Goal: Task Accomplishment & Management: Manage account settings

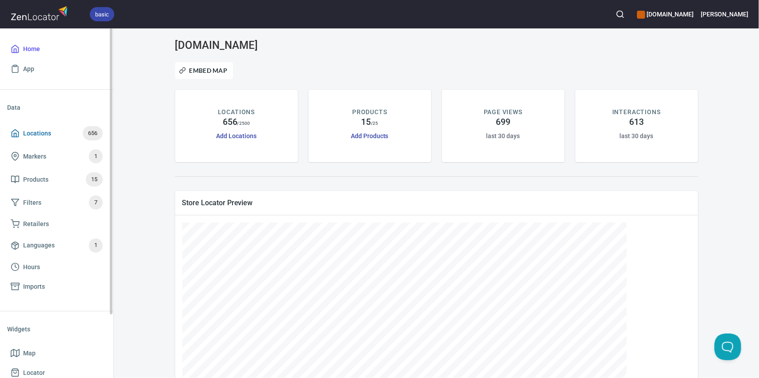
click at [49, 133] on span "Locations" at bounding box center [37, 133] width 28 height 11
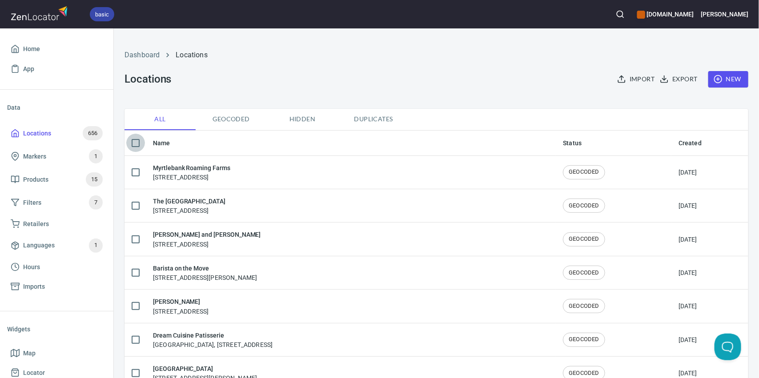
click at [137, 143] on input "checkbox" at bounding box center [135, 143] width 19 height 19
checkbox input "true"
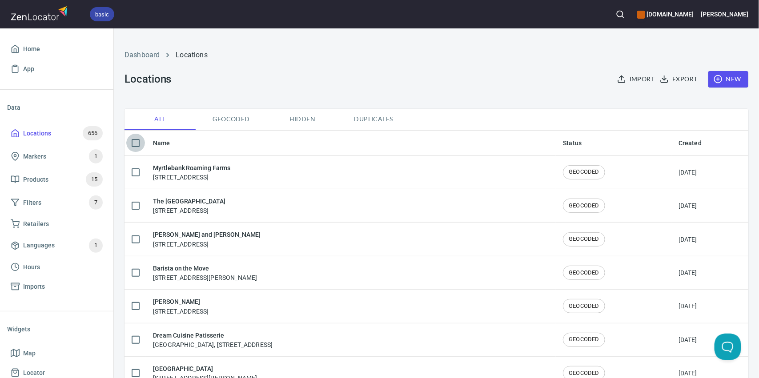
checkbox input "true"
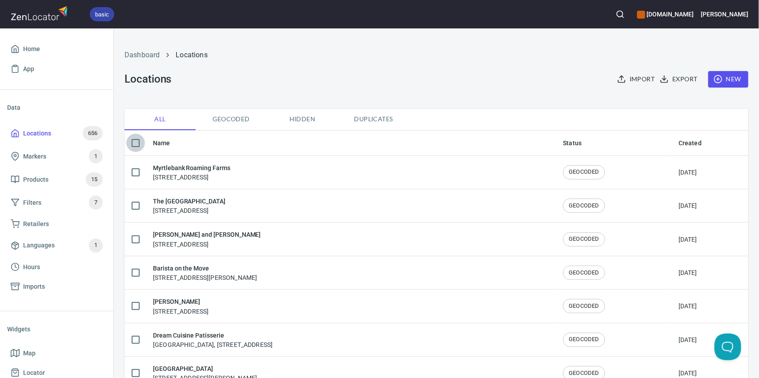
checkbox input "true"
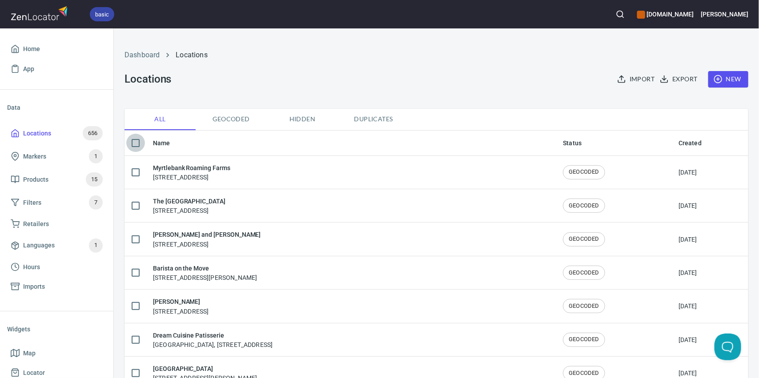
checkbox input "true"
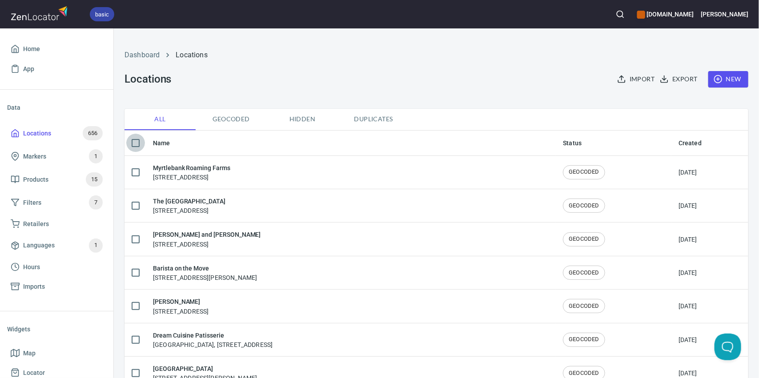
checkbox input "true"
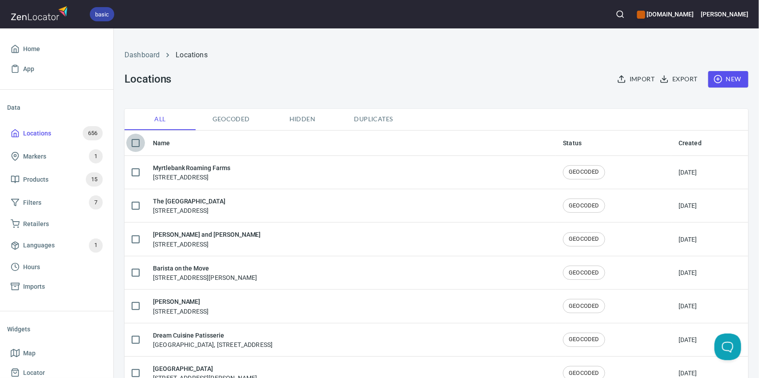
checkbox input "true"
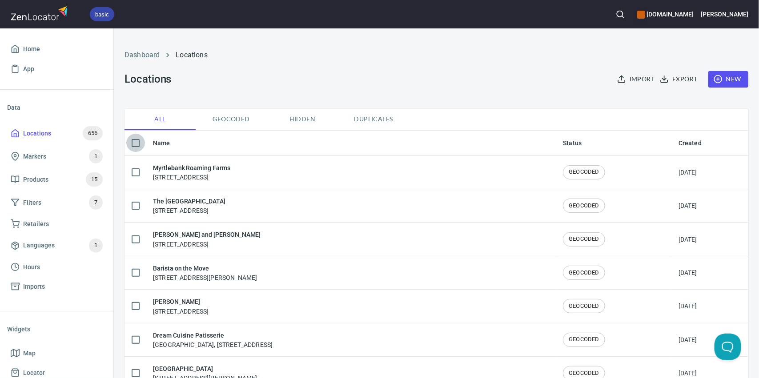
checkbox input "true"
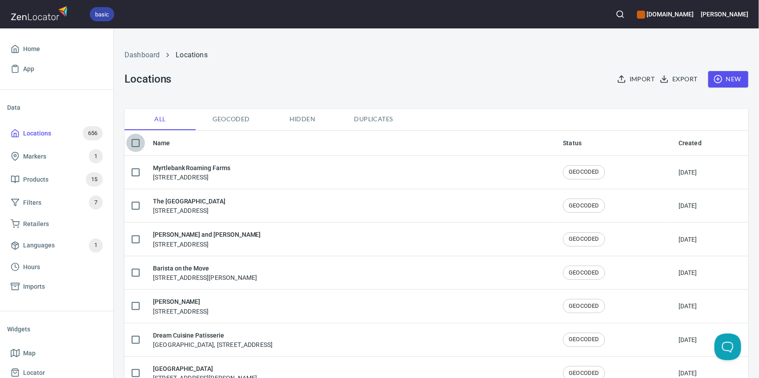
checkbox input "true"
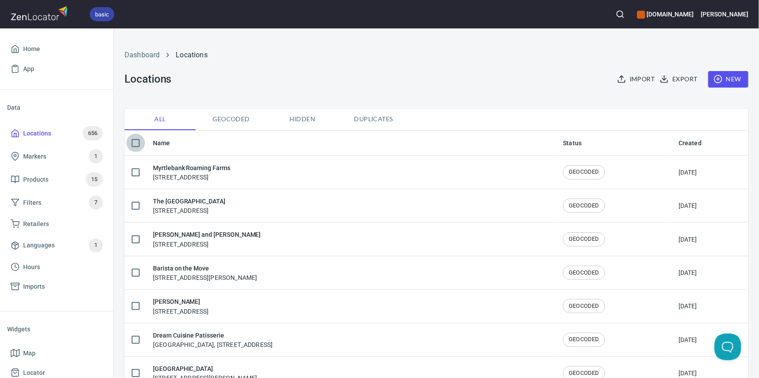
checkbox input "true"
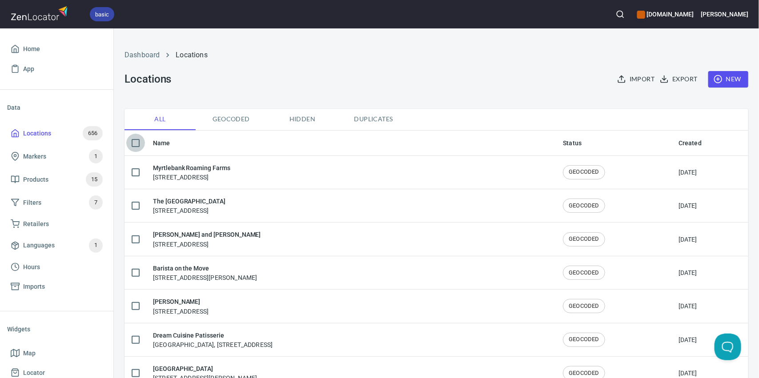
checkbox input "true"
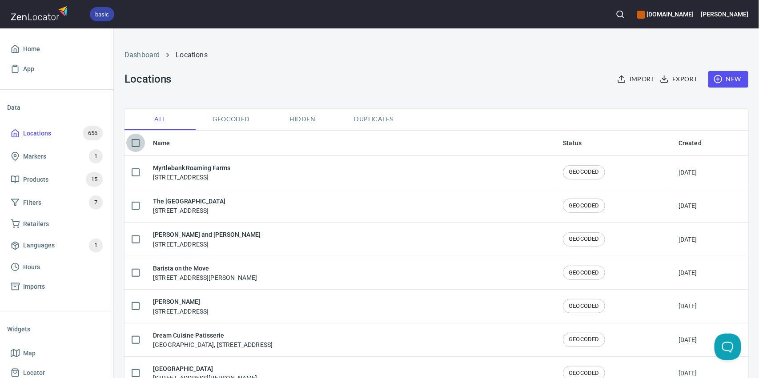
checkbox input "true"
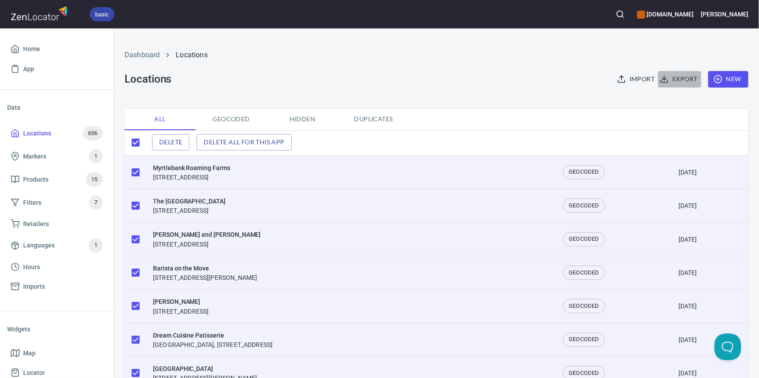
click at [669, 78] on span "Export" at bounding box center [679, 79] width 36 height 11
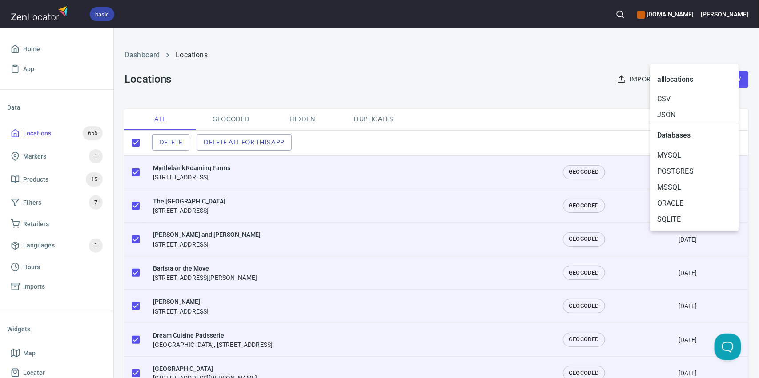
click at [552, 106] on div at bounding box center [379, 189] width 759 height 378
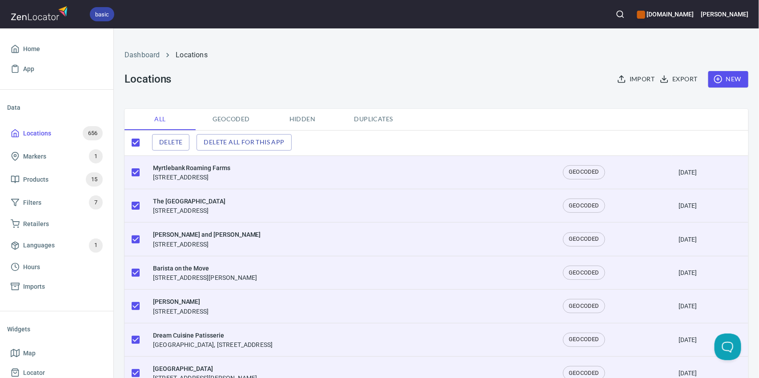
click at [164, 123] on span "All" at bounding box center [160, 119] width 60 height 11
click at [661, 79] on span "Export" at bounding box center [679, 79] width 36 height 11
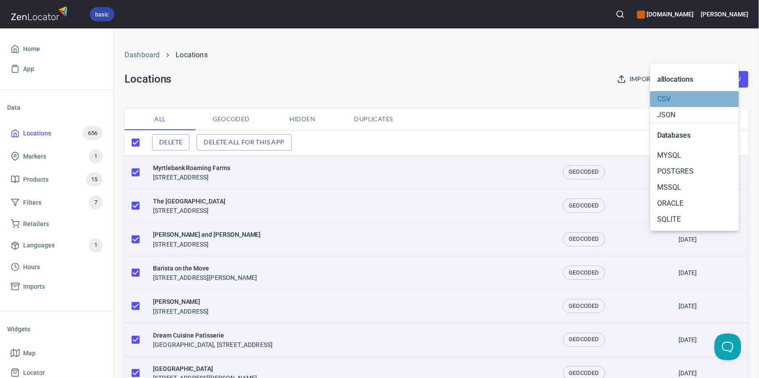
click at [664, 103] on span "CSV" at bounding box center [694, 99] width 75 height 11
click at [388, 121] on div at bounding box center [379, 189] width 759 height 378
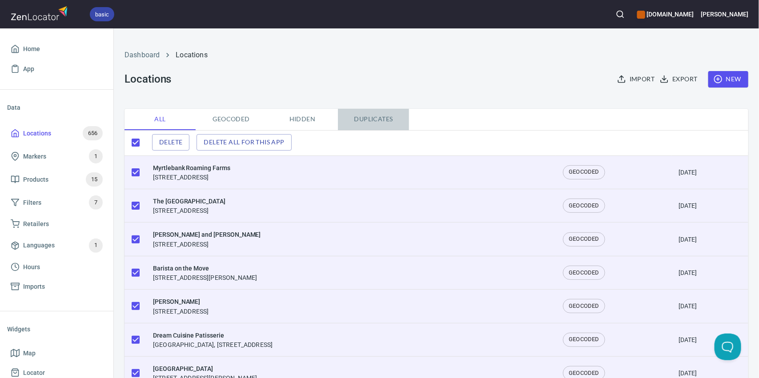
click at [367, 121] on span "Duplicates" at bounding box center [373, 119] width 60 height 11
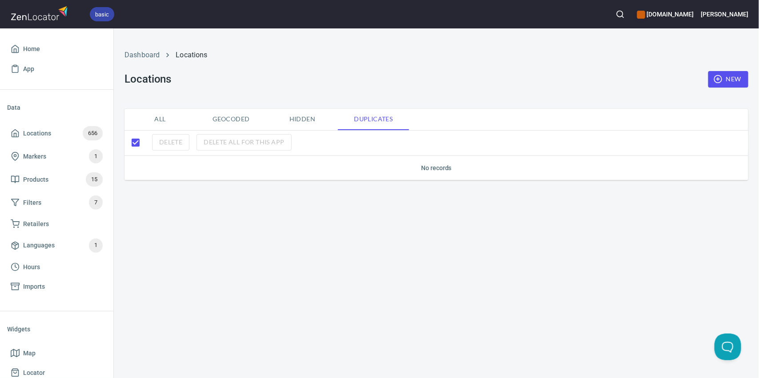
checkbox input "false"
click at [155, 114] on span "All" at bounding box center [160, 119] width 60 height 11
checkbox input "true"
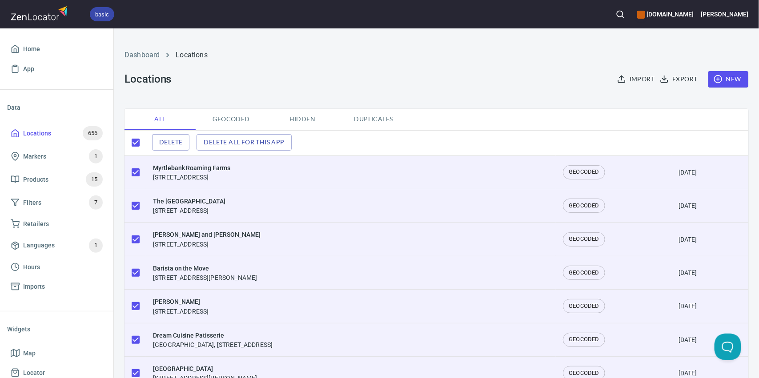
click at [129, 141] on input "checkbox" at bounding box center [135, 142] width 19 height 19
checkbox input "false"
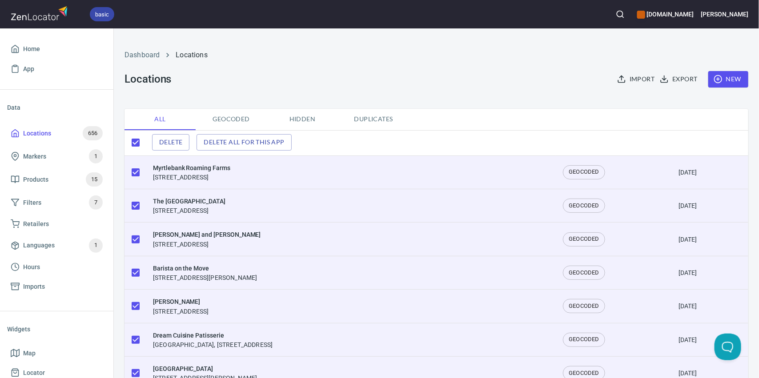
checkbox input "false"
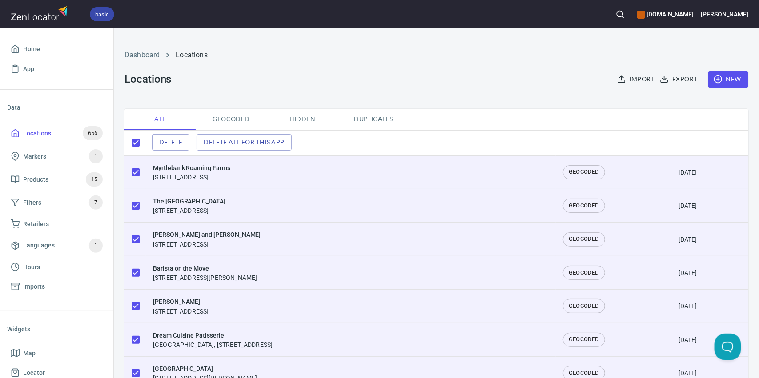
checkbox input "false"
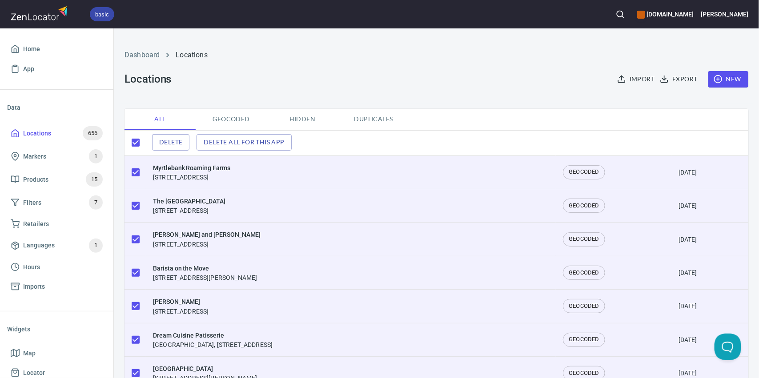
checkbox input "false"
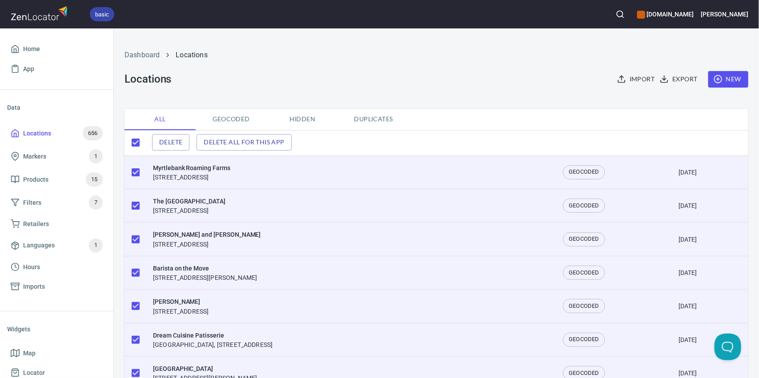
checkbox input "false"
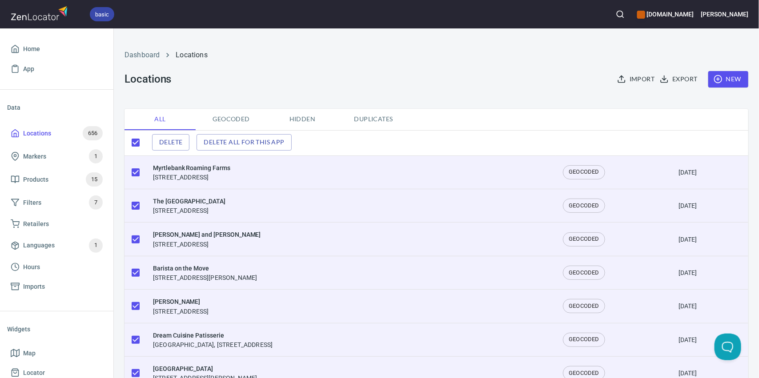
checkbox input "false"
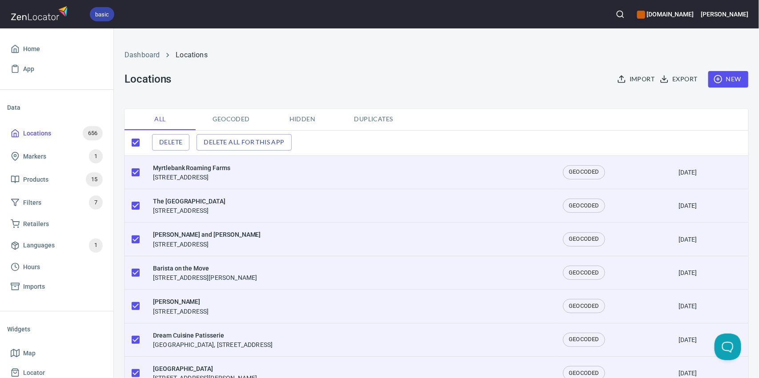
checkbox input "false"
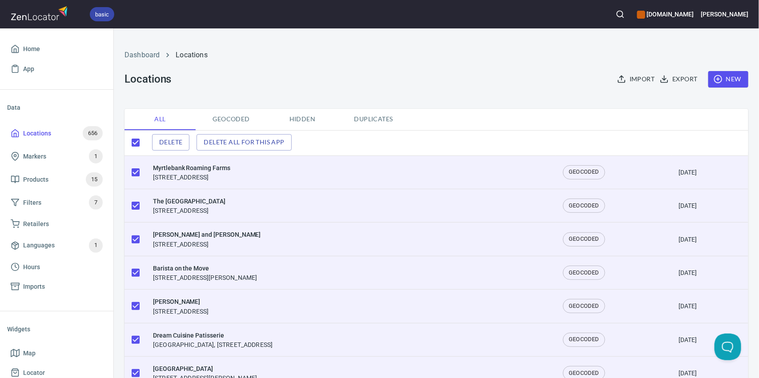
checkbox input "false"
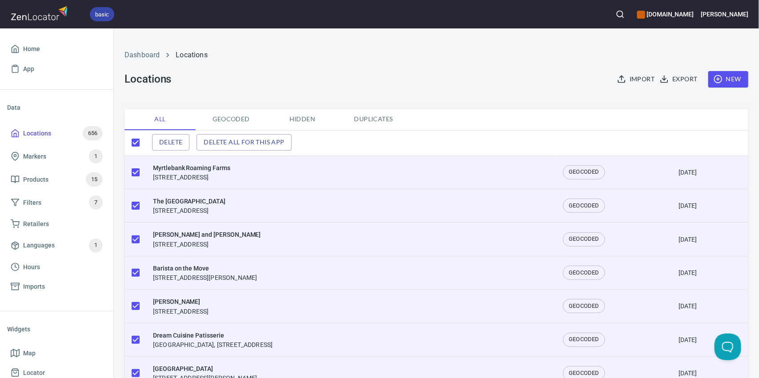
checkbox input "false"
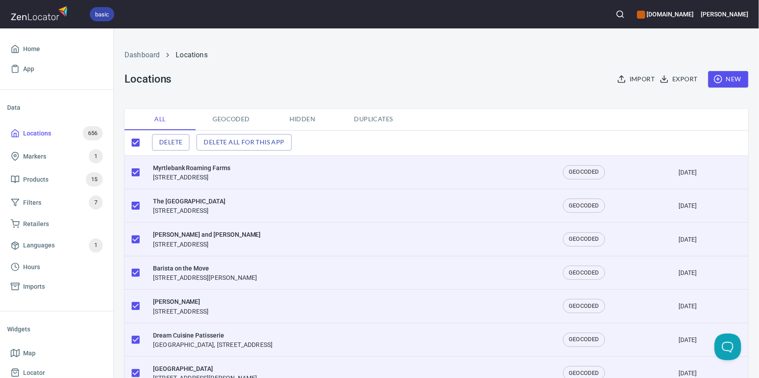
checkbox input "false"
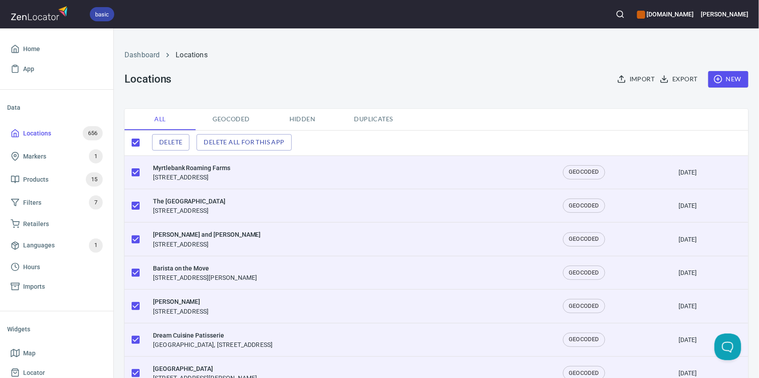
checkbox input "false"
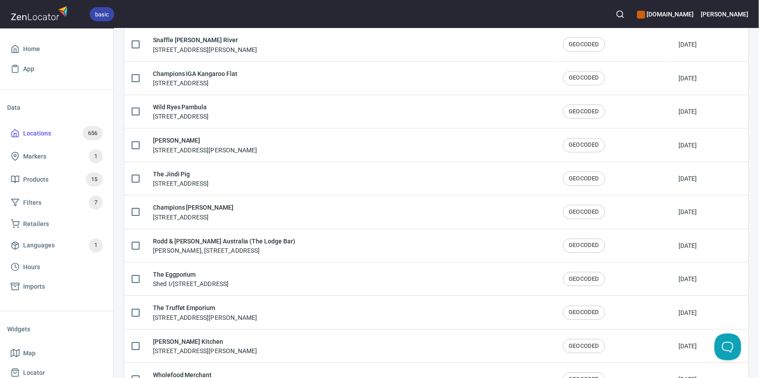
scroll to position [1492, 0]
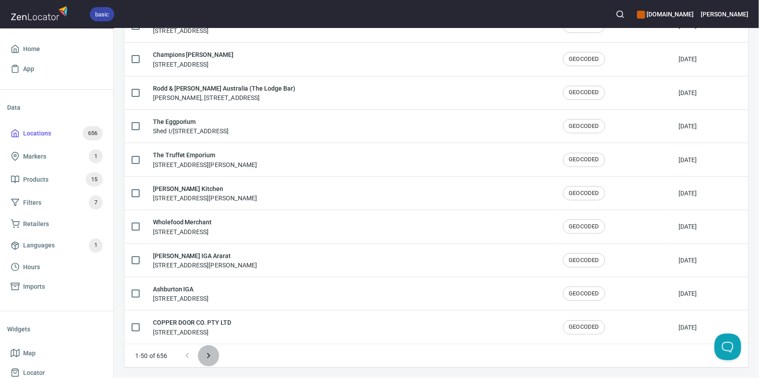
drag, startPoint x: 206, startPoint y: 359, endPoint x: 194, endPoint y: 359, distance: 12.0
click at [206, 359] on icon "Next page" at bounding box center [208, 356] width 11 height 11
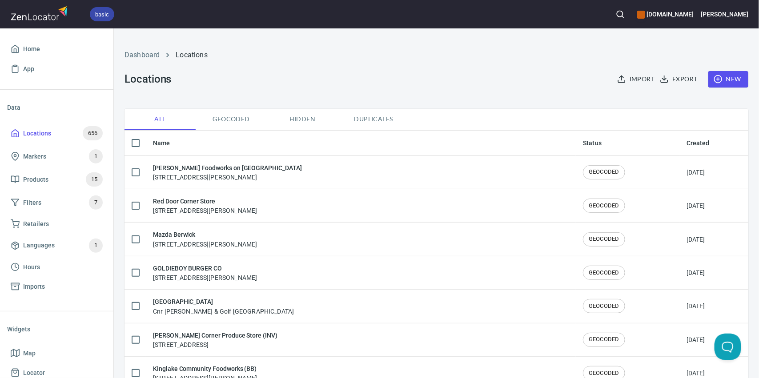
checkbox input "false"
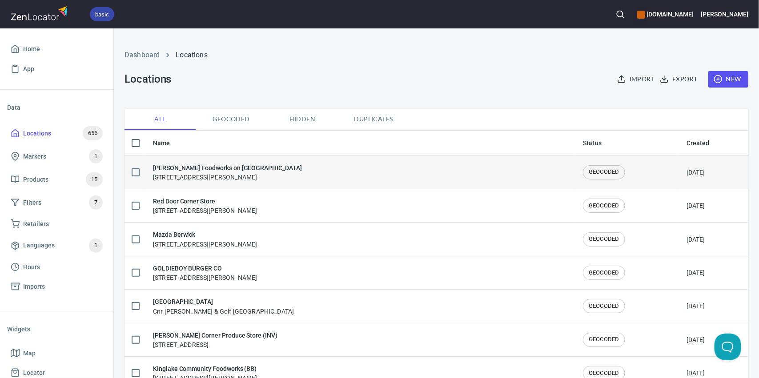
click at [212, 167] on h6 "[PERSON_NAME] Foodworks on [GEOGRAPHIC_DATA]" at bounding box center [227, 168] width 149 height 10
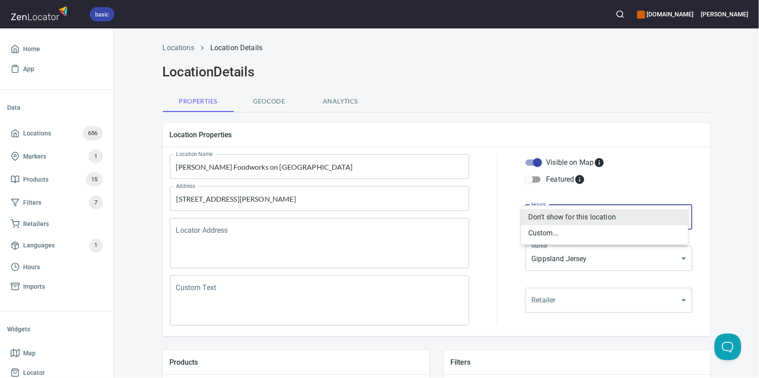
click at [597, 224] on body "basic [DOMAIN_NAME] [PERSON_NAME] Home App Data Locations 656 Markers 1 Product…" at bounding box center [379, 189] width 759 height 378
click at [666, 116] on div at bounding box center [379, 189] width 759 height 378
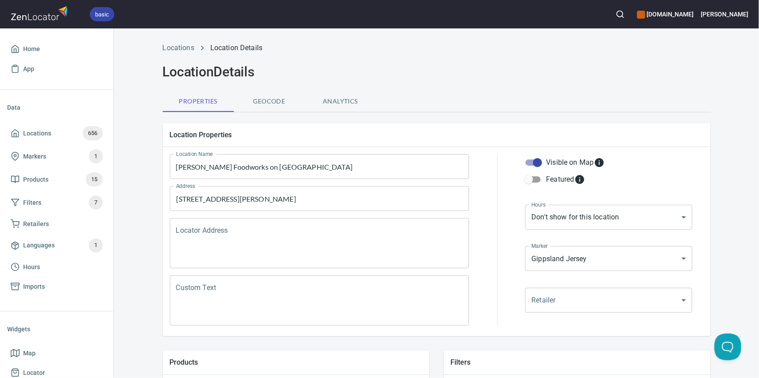
click at [186, 53] on li "Locations" at bounding box center [179, 48] width 32 height 11
click at [180, 48] on link "Locations" at bounding box center [179, 48] width 32 height 8
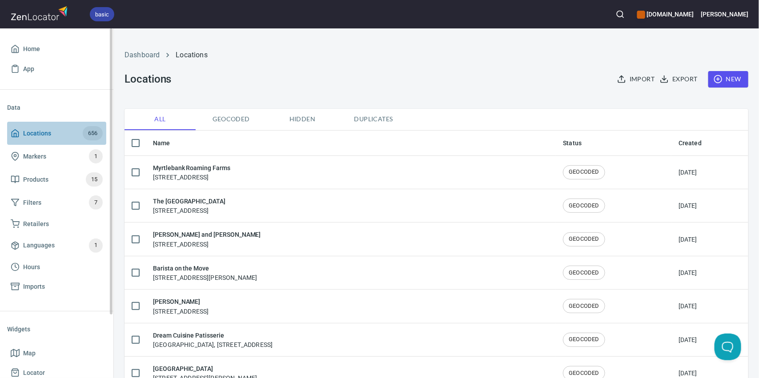
click at [43, 134] on span "Locations" at bounding box center [37, 133] width 28 height 11
click at [40, 55] on link "Home" at bounding box center [56, 49] width 99 height 20
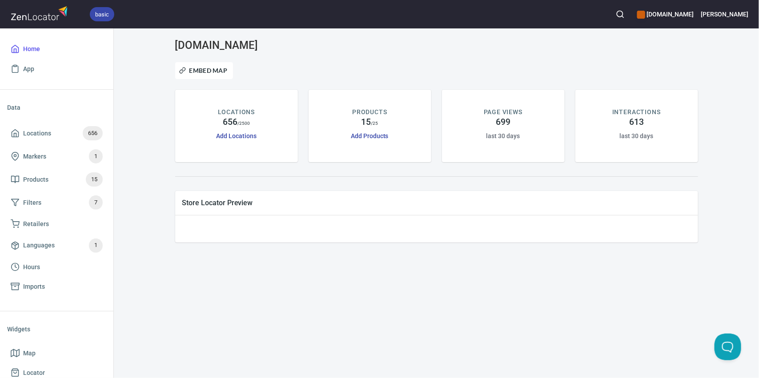
click at [630, 20] on button "button" at bounding box center [620, 14] width 20 height 20
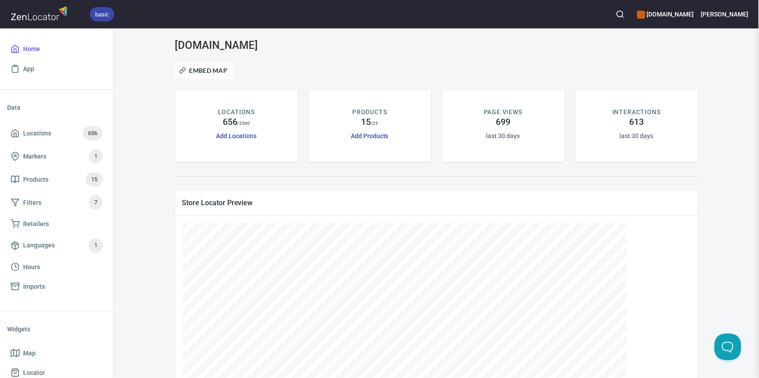
click at [623, 16] on circle "button" at bounding box center [620, 14] width 6 height 6
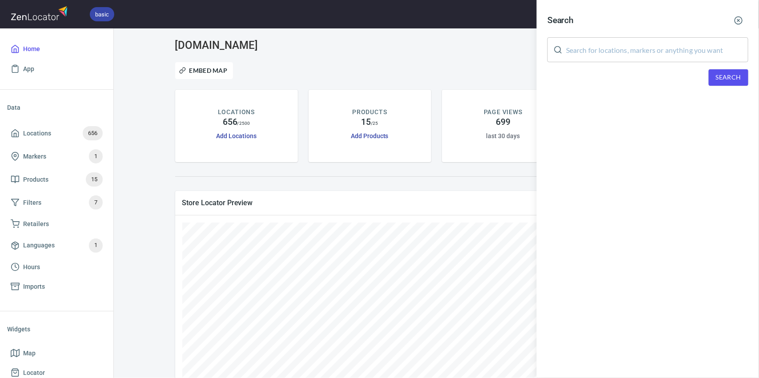
click at [624, 53] on input "text" at bounding box center [657, 49] width 182 height 25
paste input "Falco Bakery"
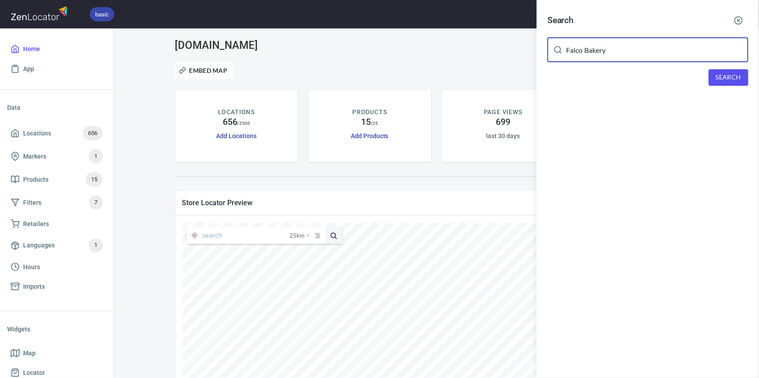
click at [608, 52] on input "Falco Bakery" at bounding box center [657, 49] width 182 height 25
type input "Falco"
click at [740, 85] on div "Search Falco ​ Search" at bounding box center [647, 55] width 222 height 111
click at [732, 79] on span "Search" at bounding box center [728, 77] width 25 height 11
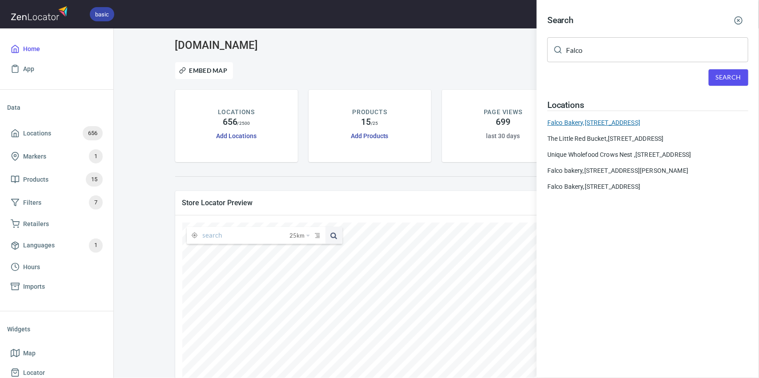
click at [611, 120] on div "Falco Bakery, [STREET_ADDRESS]" at bounding box center [647, 122] width 201 height 9
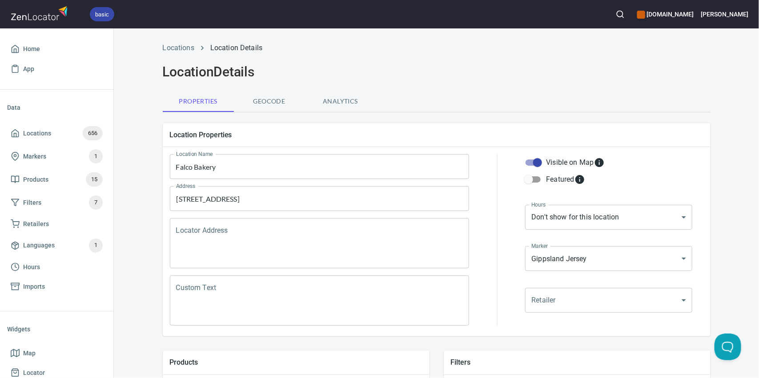
click at [529, 161] on input "Visible on Map" at bounding box center [537, 162] width 51 height 17
checkbox input "false"
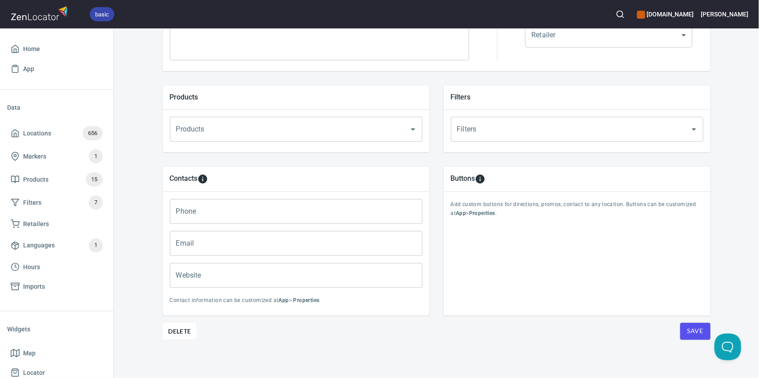
scroll to position [16, 0]
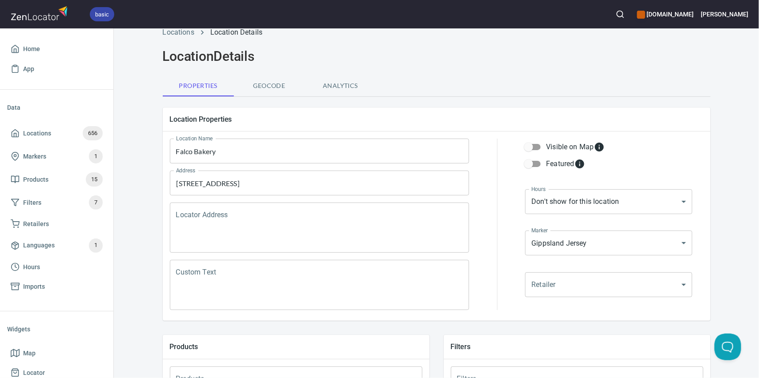
click at [303, 225] on textarea "Locator Address" at bounding box center [319, 228] width 287 height 34
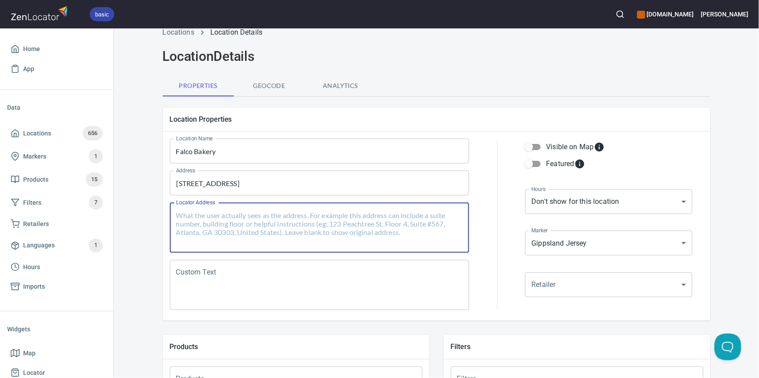
click at [299, 289] on textarea "Custom Text" at bounding box center [319, 285] width 287 height 34
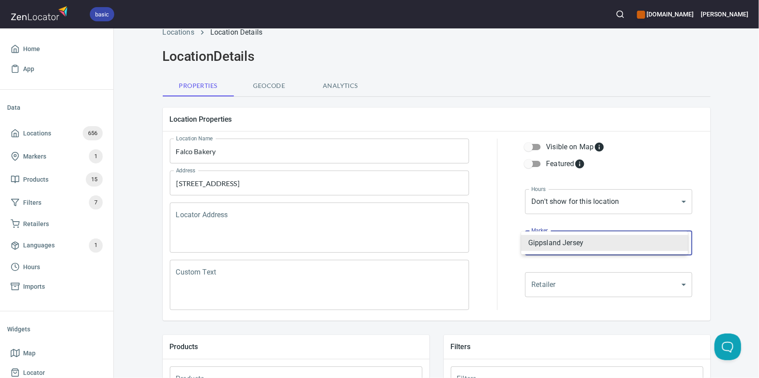
click at [583, 243] on body "basic [DOMAIN_NAME] [PERSON_NAME] Home App Data Locations 656 Markers 1 Product…" at bounding box center [379, 189] width 759 height 378
click at [579, 295] on div at bounding box center [379, 189] width 759 height 378
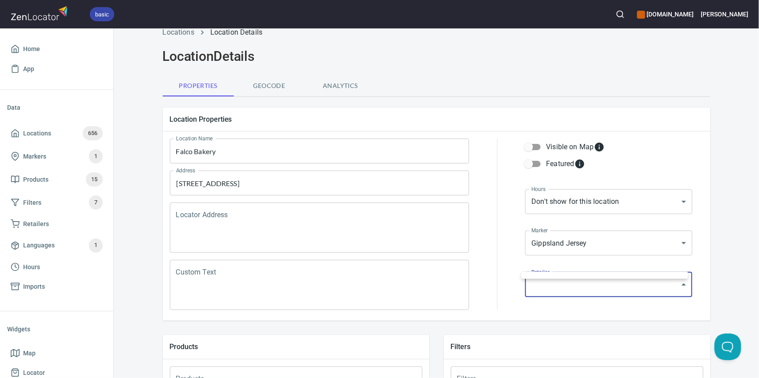
click at [588, 284] on body "basic [DOMAIN_NAME] [PERSON_NAME] Home App Data Locations 656 Markers 1 Product…" at bounding box center [379, 189] width 759 height 378
click at [362, 131] on div at bounding box center [379, 189] width 759 height 378
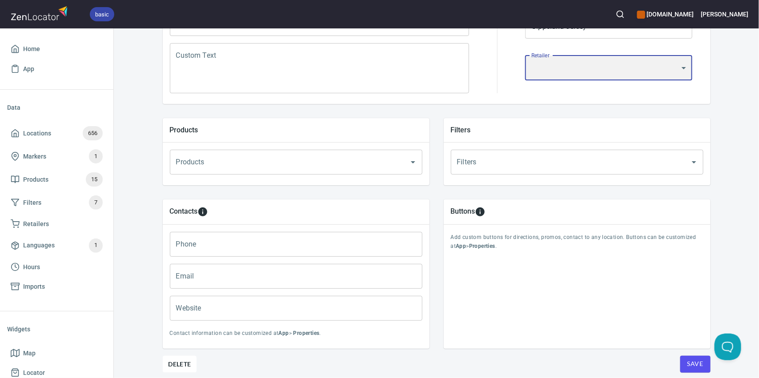
scroll to position [265, 0]
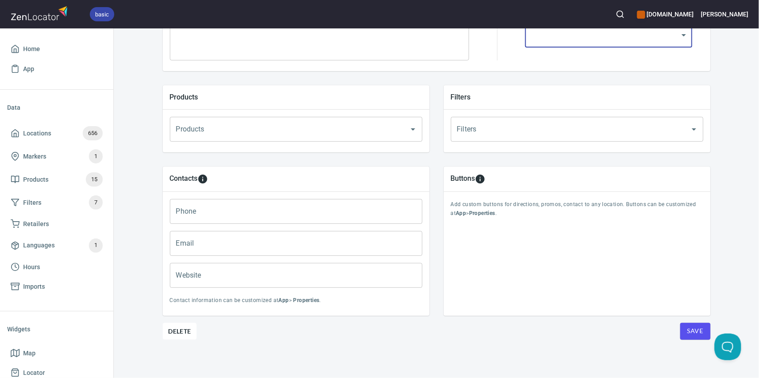
click at [489, 137] on input "Filters" at bounding box center [565, 129] width 220 height 17
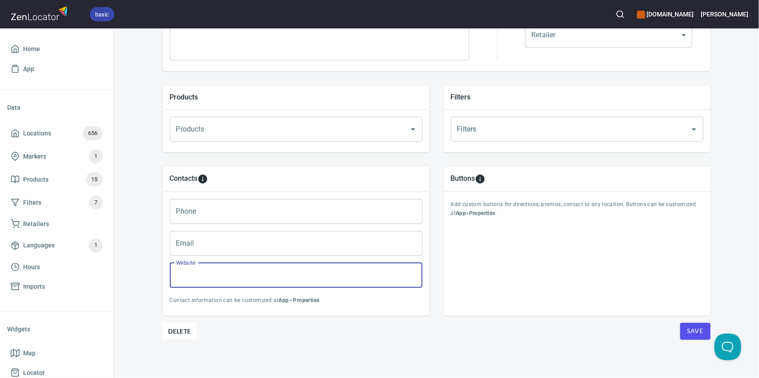
click at [247, 272] on input "Website" at bounding box center [296, 275] width 252 height 25
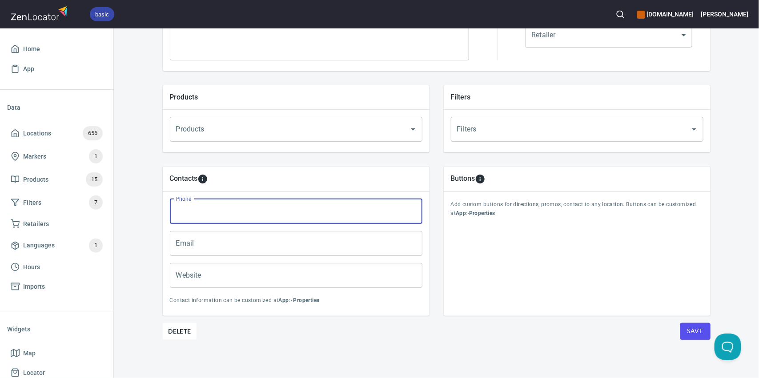
click at [232, 216] on input "Phone" at bounding box center [296, 211] width 252 height 25
click at [242, 250] on input "Email" at bounding box center [296, 243] width 252 height 25
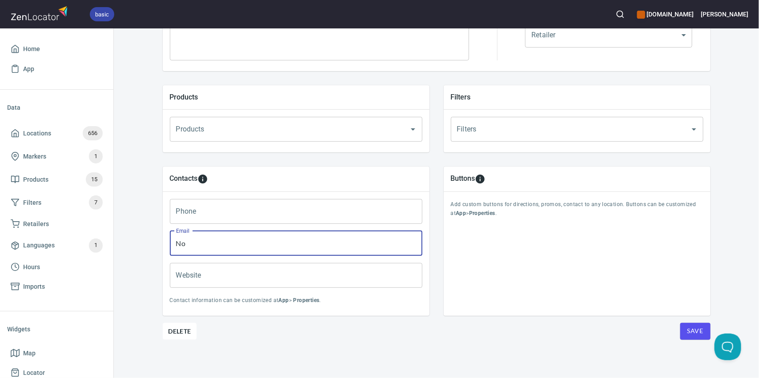
type input "N"
type input "No Longer Active Customer"
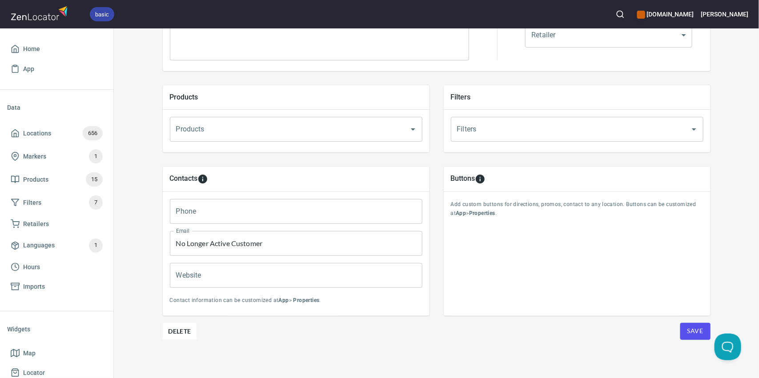
click at [704, 339] on div "Locations Location Details Location Details Properties Geocode Analytics Locati…" at bounding box center [436, 75] width 569 height 607
click at [700, 334] on button "Save" at bounding box center [695, 331] width 30 height 17
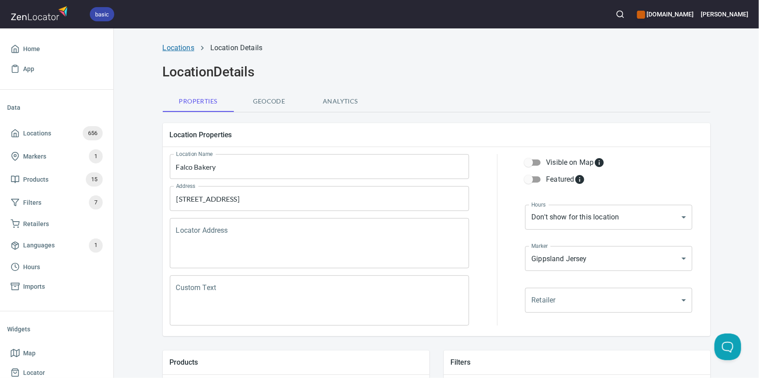
click at [181, 45] on link "Locations" at bounding box center [179, 48] width 32 height 8
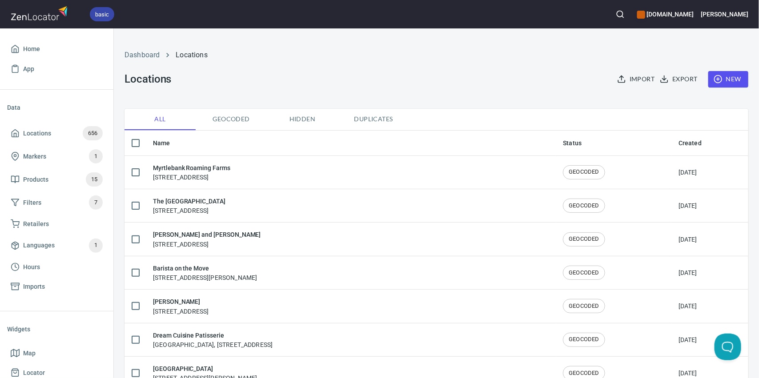
click at [624, 14] on button "button" at bounding box center [620, 14] width 20 height 20
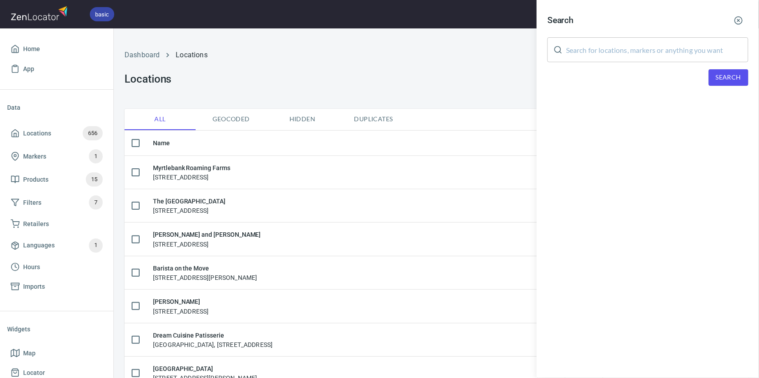
click at [620, 45] on input "text" at bounding box center [657, 49] width 182 height 25
paste input "Falco Bakery"
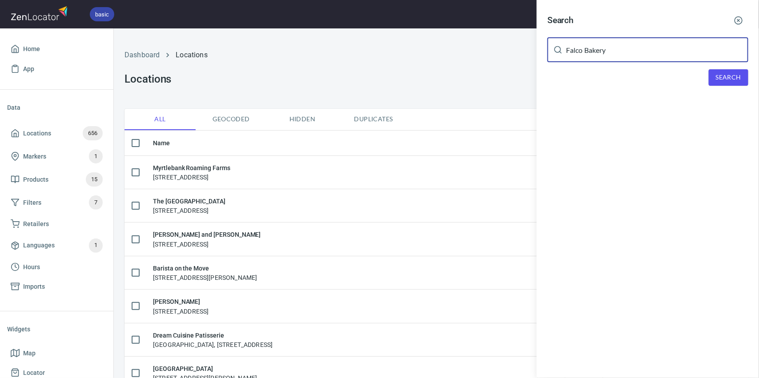
type input "Falco Bakery"
click at [712, 71] on button "Search" at bounding box center [728, 77] width 40 height 16
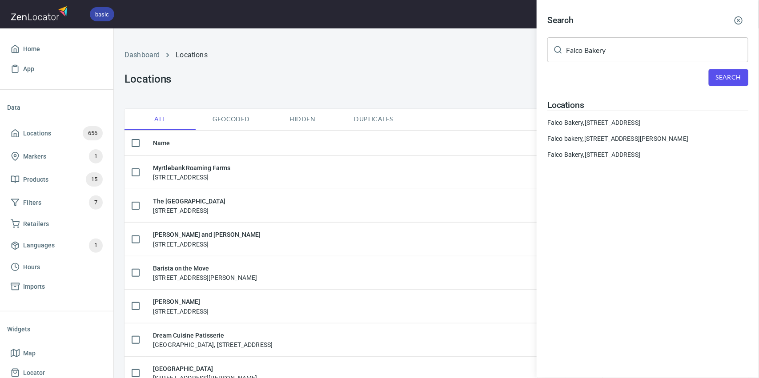
click at [622, 136] on div "Falco bakery, [STREET_ADDRESS][PERSON_NAME]" at bounding box center [647, 138] width 201 height 9
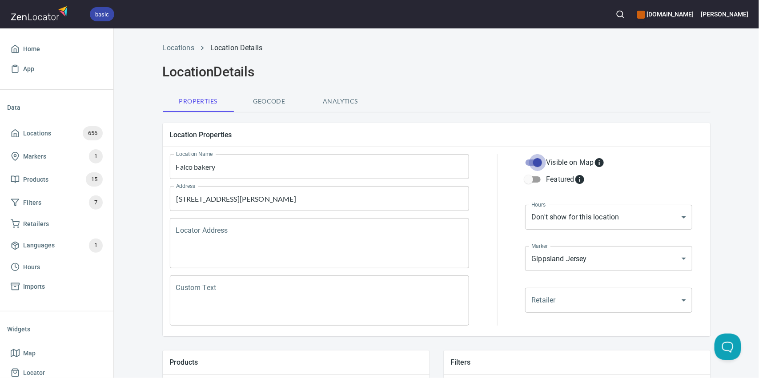
click at [535, 162] on input "Visible on Map" at bounding box center [537, 162] width 51 height 17
checkbox input "false"
click at [623, 14] on circle "button" at bounding box center [620, 14] width 6 height 6
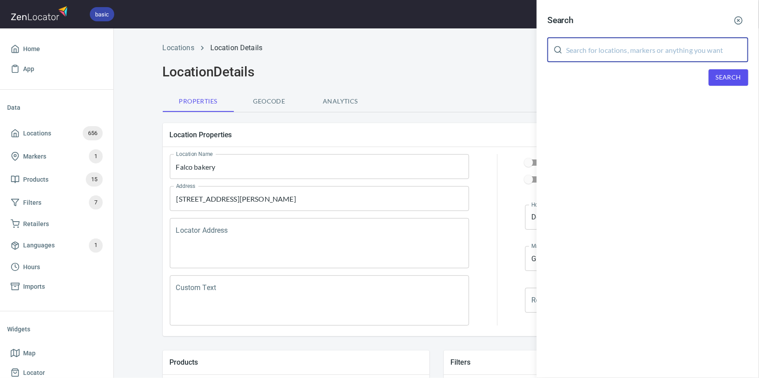
drag, startPoint x: 628, startPoint y: 51, endPoint x: 636, endPoint y: 54, distance: 9.3
click at [628, 51] on input "text" at bounding box center [657, 49] width 182 height 25
paste input "Falco Bakery"
type input "Falco Bakery"
click at [726, 69] on button "Search" at bounding box center [728, 77] width 40 height 16
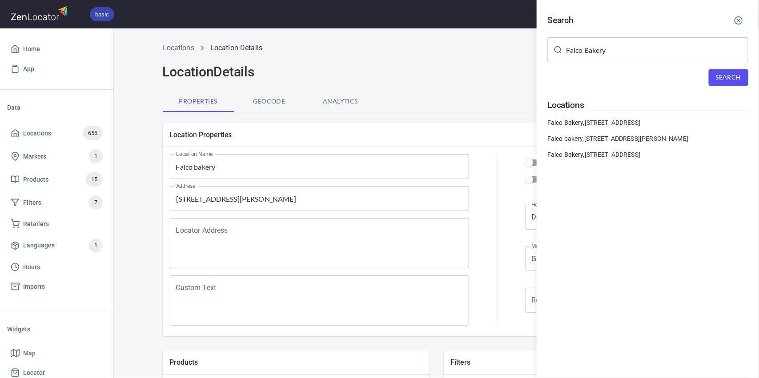
click at [600, 158] on div "Falco Bakery, [STREET_ADDRESS]" at bounding box center [647, 154] width 201 height 9
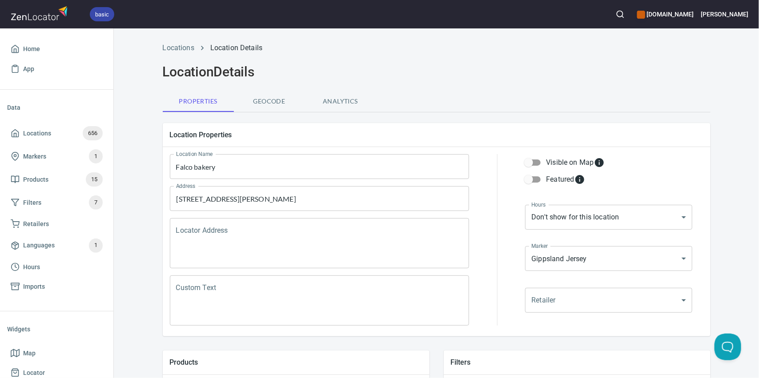
type input "[EMAIL_ADDRESS][DOMAIN_NAME]"
click at [630, 9] on div at bounding box center [620, 14] width 20 height 20
click at [624, 16] on icon "button" at bounding box center [620, 14] width 9 height 9
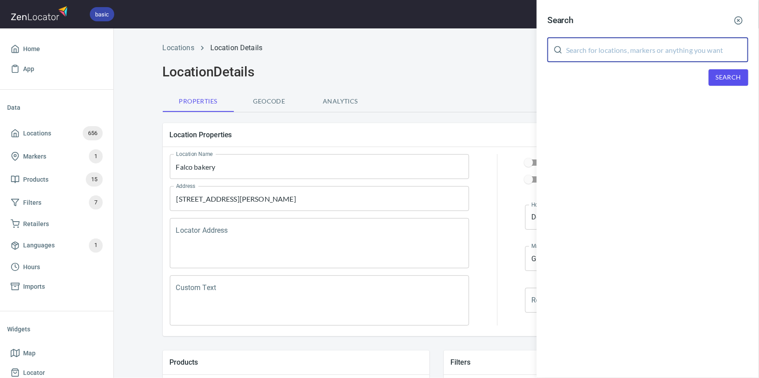
click at [648, 44] on input "text" at bounding box center [657, 49] width 182 height 25
paste input "Falco Bakery"
type input "Falco Bakery"
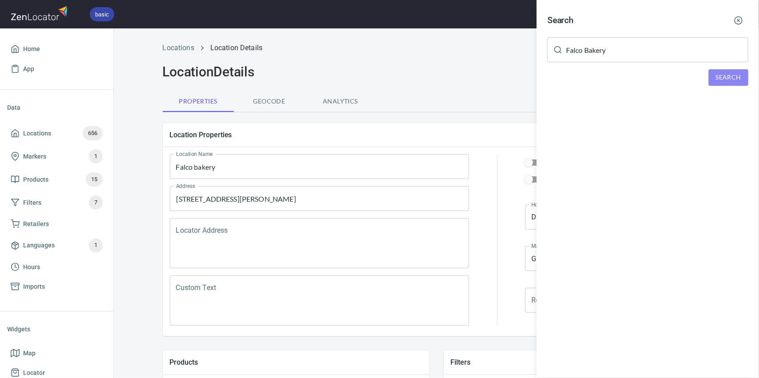
click at [720, 82] on span "Search" at bounding box center [728, 77] width 25 height 11
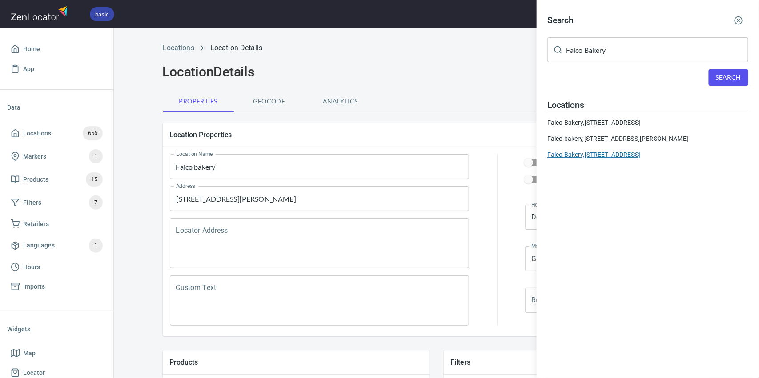
click at [582, 157] on div "Falco Bakery, [STREET_ADDRESS]" at bounding box center [647, 154] width 201 height 9
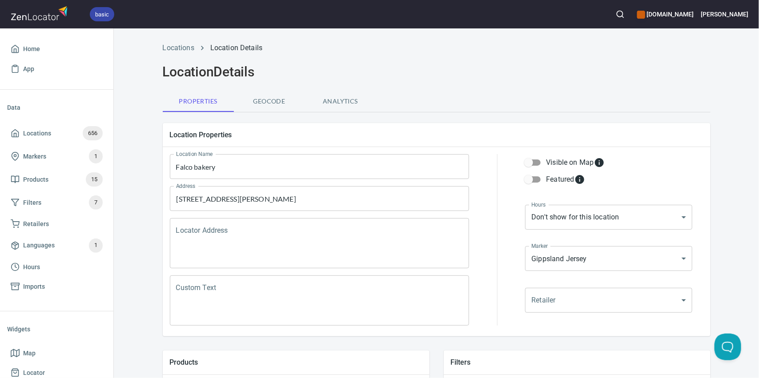
click at [645, 12] on div "basic [DOMAIN_NAME] [PERSON_NAME]" at bounding box center [379, 14] width 759 height 28
click at [630, 13] on button "button" at bounding box center [620, 14] width 20 height 20
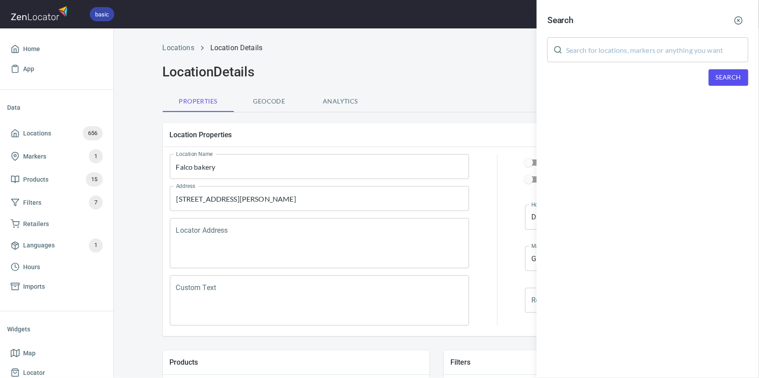
click at [627, 47] on input "text" at bounding box center [657, 49] width 182 height 25
paste input "Falco Bakery"
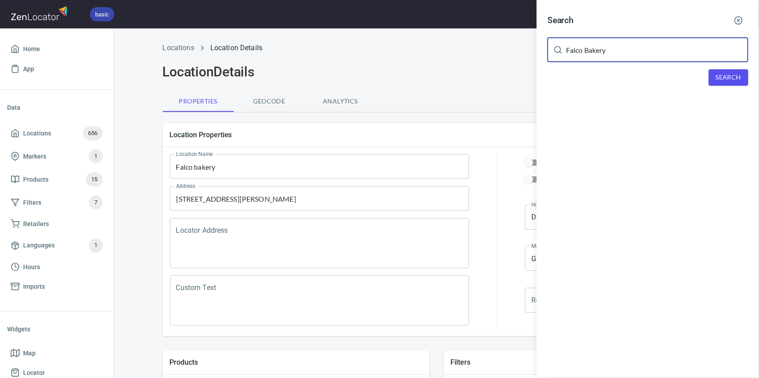
type input "Falco Bakery"
click at [713, 77] on button "Search" at bounding box center [728, 77] width 40 height 16
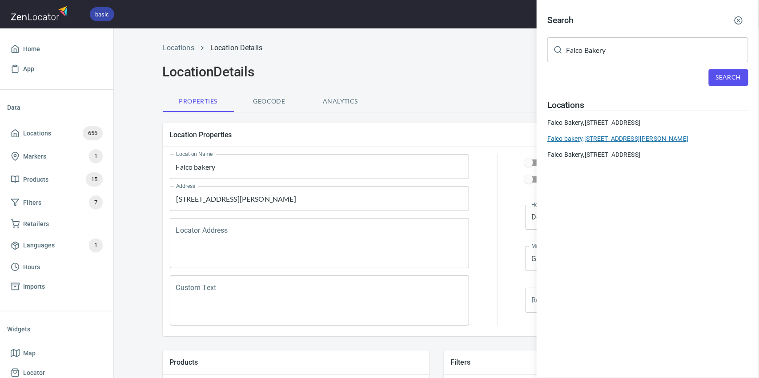
click at [600, 137] on div "Falco bakery, [STREET_ADDRESS][PERSON_NAME]" at bounding box center [647, 138] width 201 height 9
type input "[EMAIL_ADDRESS]"
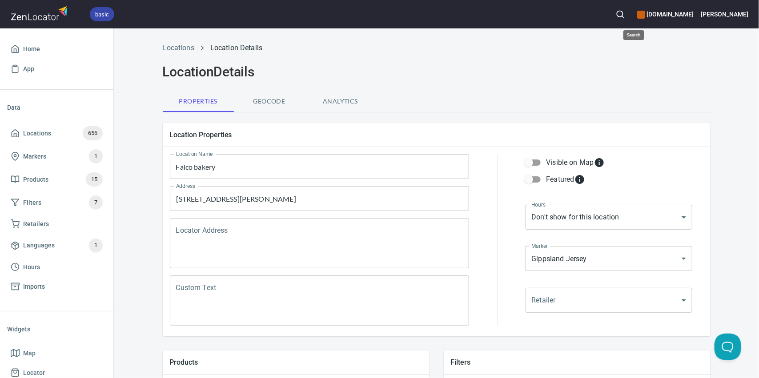
click at [630, 9] on button "button" at bounding box center [620, 14] width 20 height 20
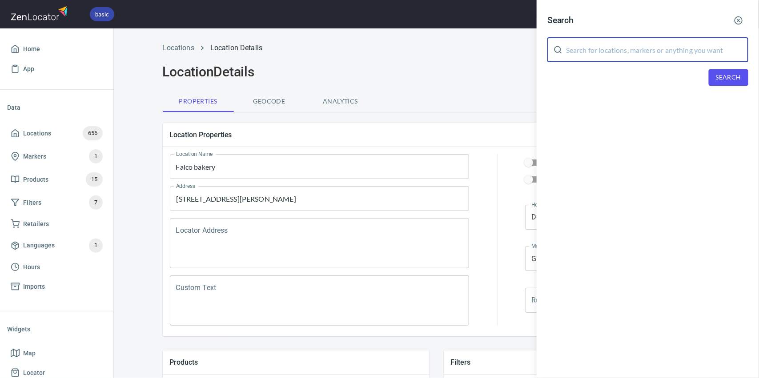
click at [638, 59] on input "text" at bounding box center [657, 49] width 182 height 25
paste input "Falco Bakery"
type input "Falco Bakery"
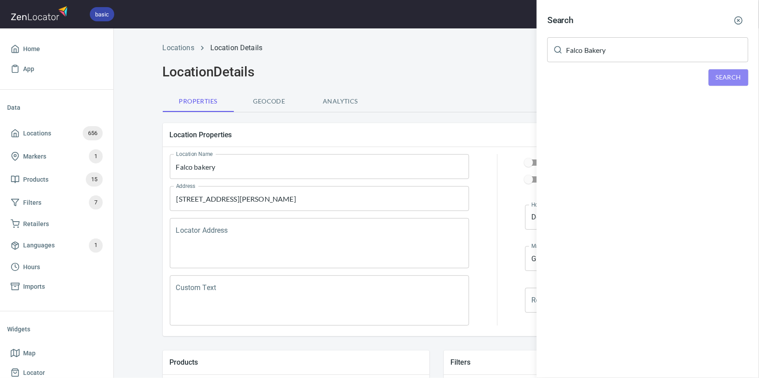
click at [713, 80] on button "Search" at bounding box center [728, 77] width 40 height 16
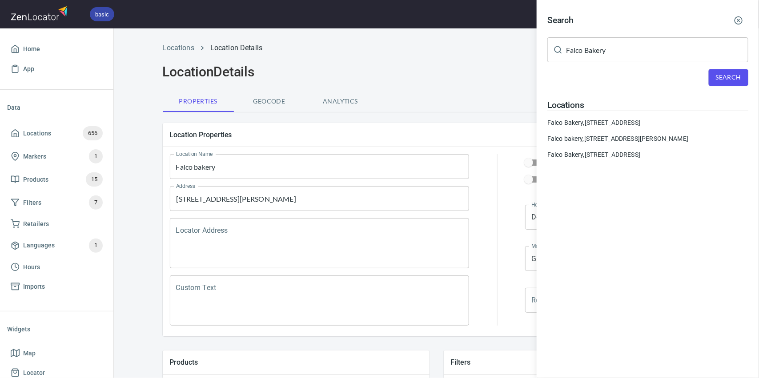
click at [597, 116] on div "Locations Falco Bakery, [STREET_ADDRESS] Falco bakery, [STREET_ADDRESS][PERSON_…" at bounding box center [647, 129] width 201 height 59
click at [597, 119] on div "Falco Bakery, [STREET_ADDRESS]" at bounding box center [647, 122] width 201 height 9
type input "No Longer Active Customer"
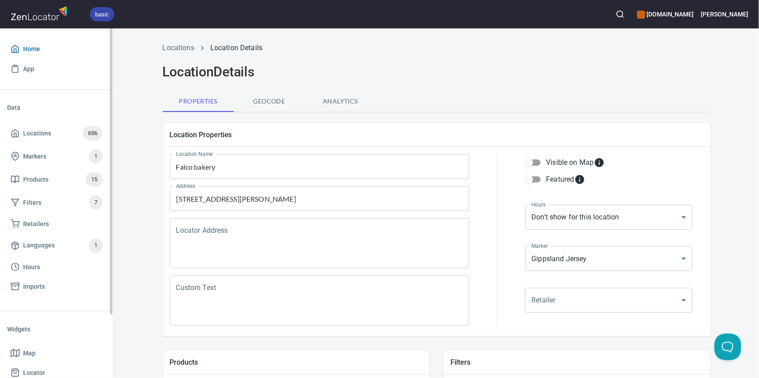
click at [20, 47] on span "Home" at bounding box center [57, 49] width 92 height 11
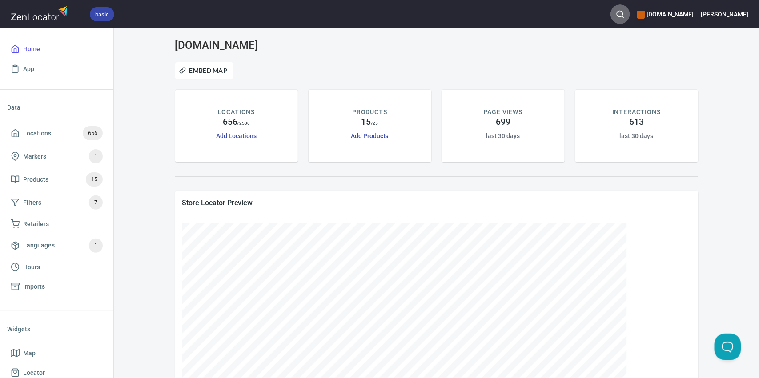
click at [624, 15] on icon "button" at bounding box center [620, 14] width 9 height 9
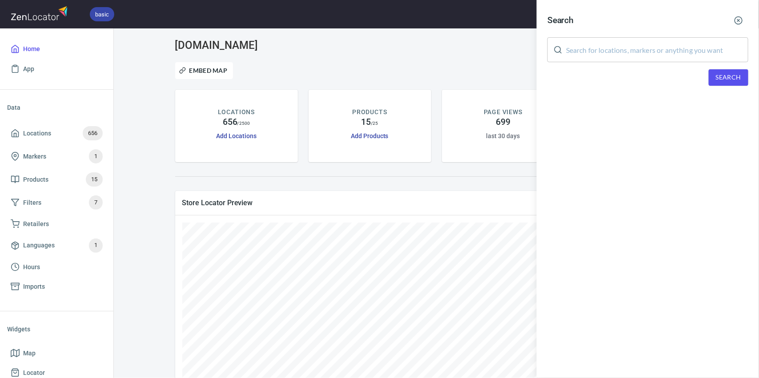
click at [647, 40] on div "Search ​ Search" at bounding box center [379, 189] width 759 height 378
click at [648, 48] on input "text" at bounding box center [657, 49] width 182 height 25
paste input "Falco Bakery"
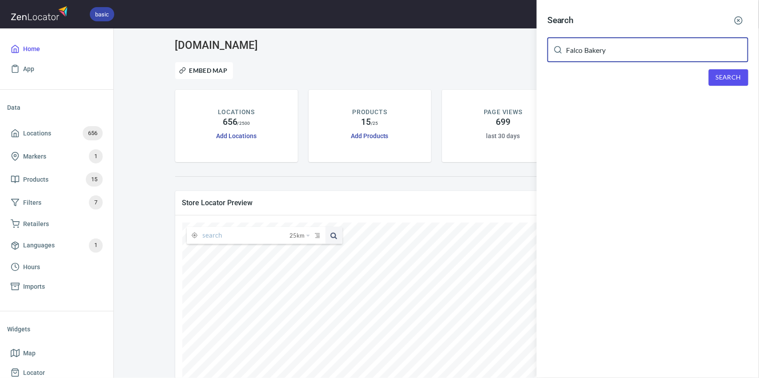
type input "Falco Bakery"
click at [721, 80] on span "Search" at bounding box center [728, 77] width 25 height 11
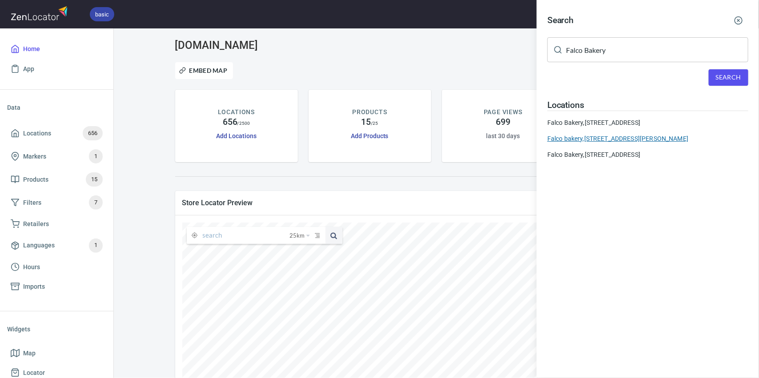
click at [603, 134] on div "Falco bakery, [STREET_ADDRESS][PERSON_NAME]" at bounding box center [647, 138] width 201 height 9
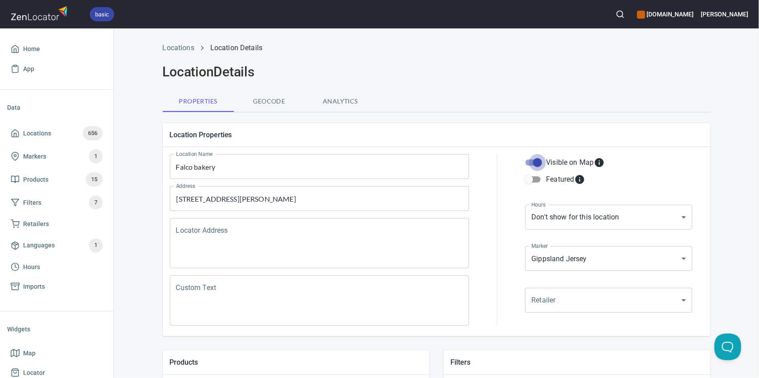
click at [536, 163] on input "Visible on Map" at bounding box center [537, 162] width 51 height 17
checkbox input "false"
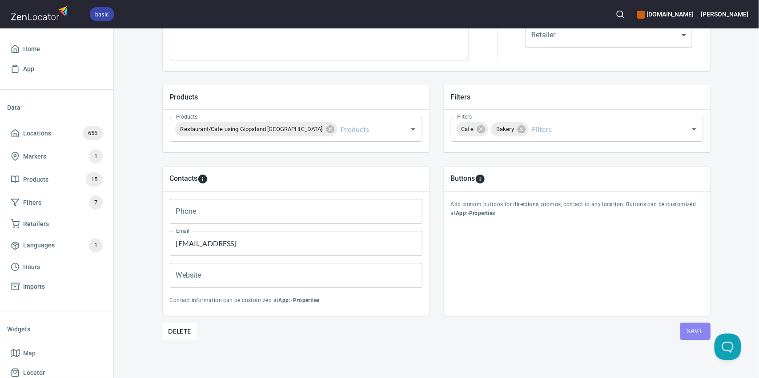
click at [700, 329] on button "Save" at bounding box center [695, 331] width 30 height 17
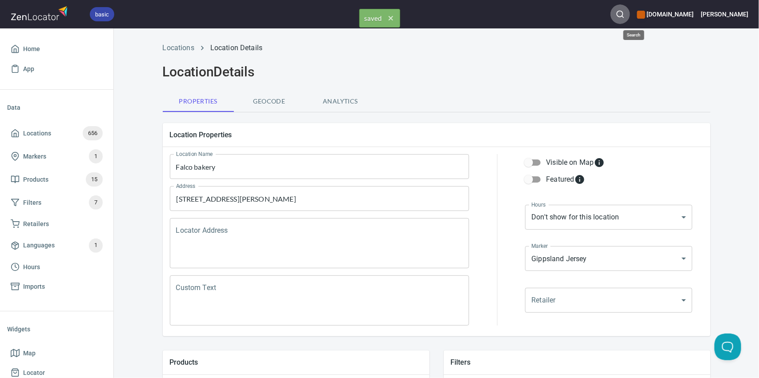
click at [624, 16] on icon "button" at bounding box center [620, 14] width 9 height 9
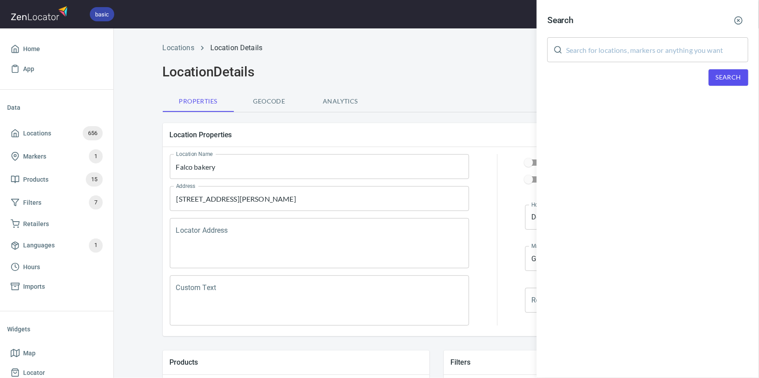
click at [619, 51] on input "text" at bounding box center [657, 49] width 182 height 25
paste input "Falco Bakery"
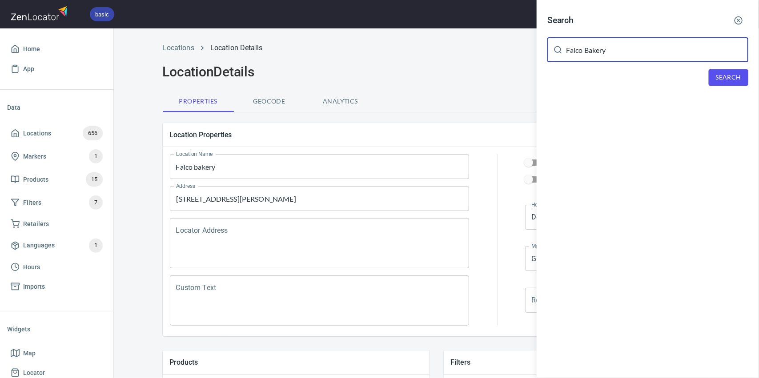
type input "Falco Bakery"
click at [715, 72] on button "Search" at bounding box center [728, 77] width 40 height 16
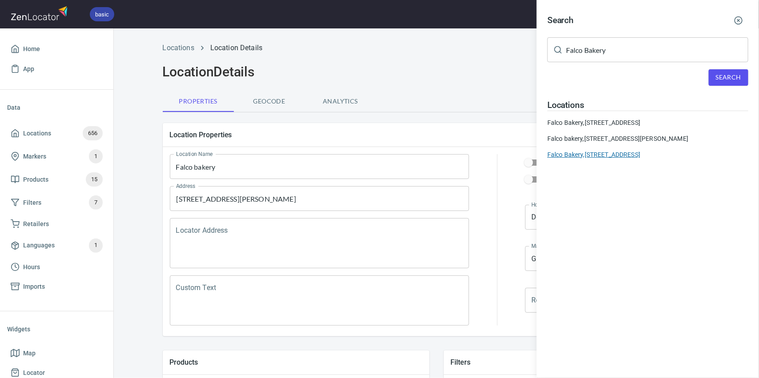
click at [632, 152] on div "Falco Bakery, [STREET_ADDRESS]" at bounding box center [647, 154] width 201 height 9
type input "[EMAIL_ADDRESS][DOMAIN_NAME]"
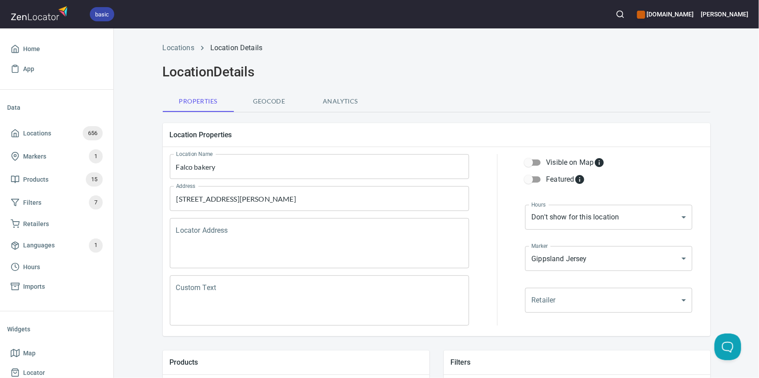
scroll to position [265, 0]
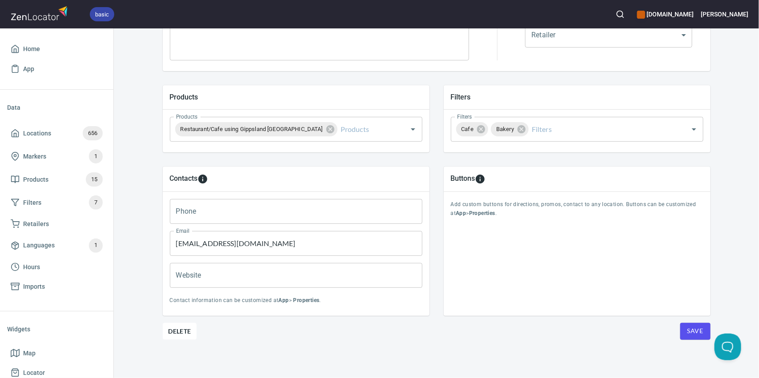
click at [687, 330] on span "Save" at bounding box center [695, 331] width 16 height 11
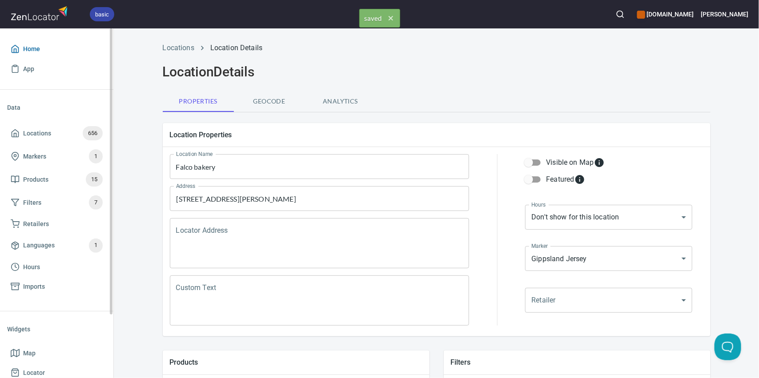
click at [28, 48] on span "Home" at bounding box center [31, 49] width 17 height 11
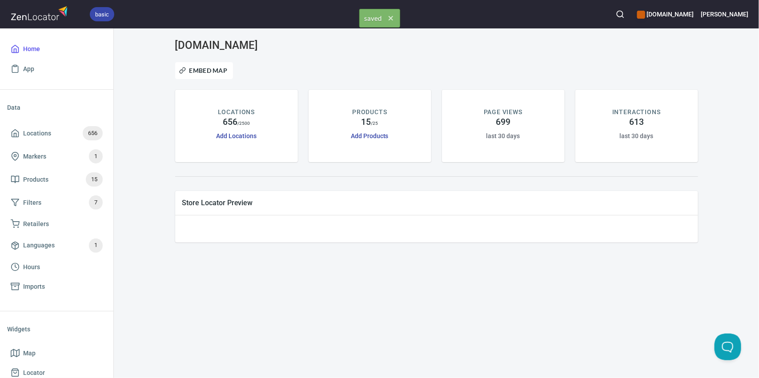
click at [624, 14] on icon "button" at bounding box center [620, 14] width 9 height 9
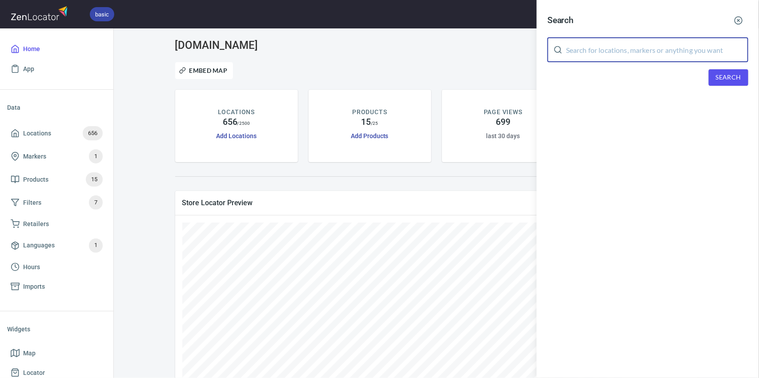
click at [663, 52] on input "text" at bounding box center [657, 49] width 182 height 25
paste input "Falco Bakery"
type input "Falco Bakery"
click at [724, 77] on span "Search" at bounding box center [728, 77] width 25 height 11
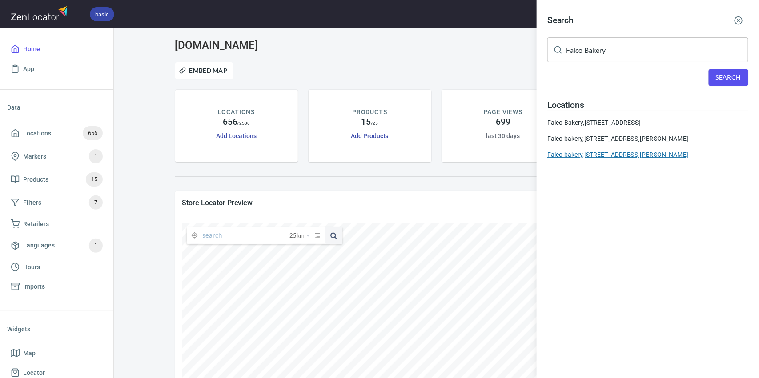
click at [600, 153] on div "Falco bakery, [STREET_ADDRESS][PERSON_NAME]" at bounding box center [647, 154] width 201 height 9
